Goal: Find specific page/section: Find specific page/section

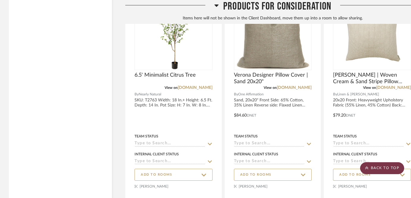
scroll to position [5415, 0]
click at [388, 167] on scroll-to-top-button "BACK TO TOP" at bounding box center [382, 168] width 44 height 12
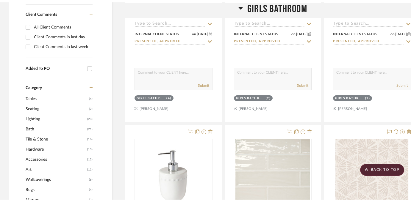
scroll to position [0, 0]
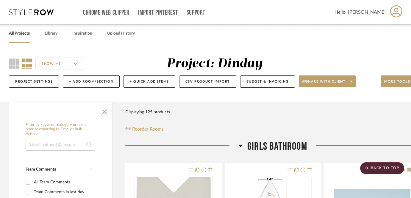
click at [24, 32] on link "All Projects" at bounding box center [19, 33] width 21 height 8
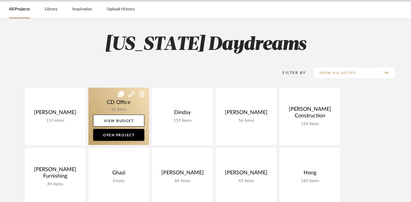
scroll to position [52, 0]
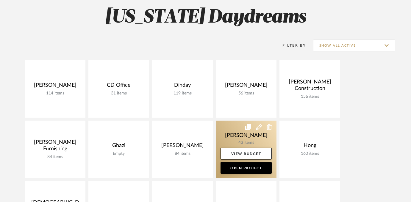
click at [248, 130] on icon at bounding box center [248, 127] width 6 height 6
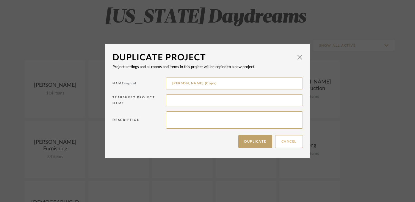
click at [282, 139] on button "Cancel" at bounding box center [289, 141] width 28 height 13
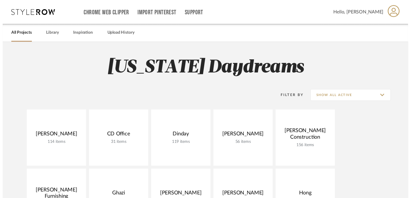
scroll to position [52, 0]
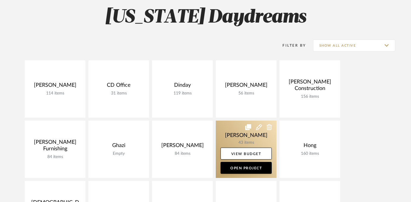
click at [241, 138] on link at bounding box center [246, 149] width 61 height 57
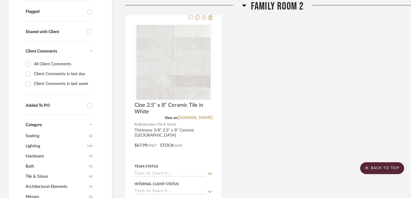
scroll to position [212, 0]
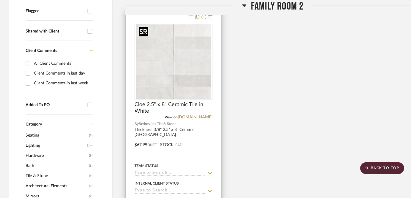
click at [166, 76] on img "0" at bounding box center [173, 61] width 74 height 74
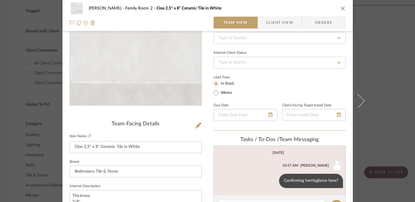
scroll to position [140, 0]
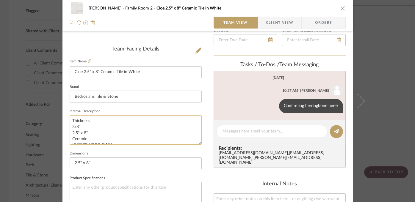
drag, startPoint x: 87, startPoint y: 132, endPoint x: 68, endPoint y: 127, distance: 19.6
click at [70, 127] on textarea "Thickness 3/8" 2.5" x 8" Ceramic [GEOGRAPHIC_DATA]" at bounding box center [136, 130] width 132 height 29
click at [341, 9] on icon "close" at bounding box center [343, 8] width 5 height 5
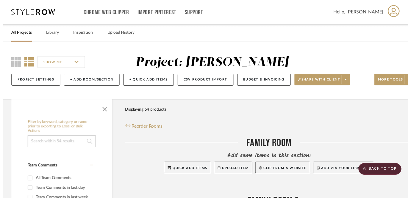
scroll to position [212, 0]
